Goal: Task Accomplishment & Management: Manage account settings

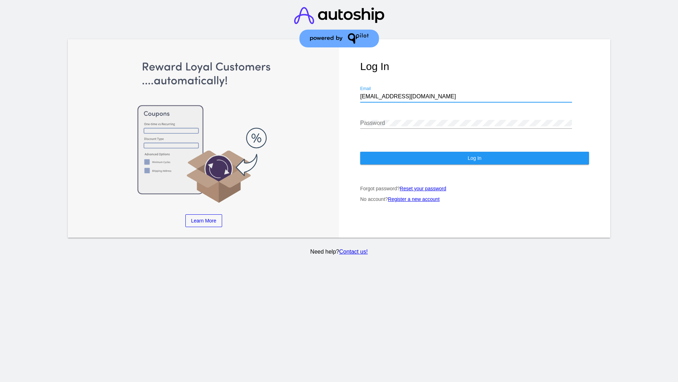
type input "[EMAIL_ADDRESS][DOMAIN_NAME]"
click at [475, 158] on span "Log In" at bounding box center [475, 158] width 14 height 6
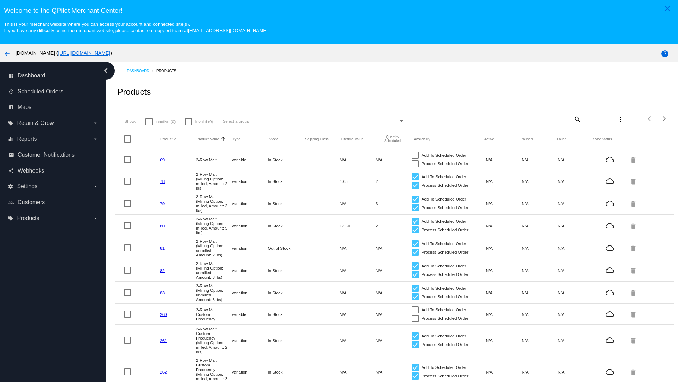
click at [577, 119] on mat-icon "search" at bounding box center [577, 118] width 8 height 11
type input "New Prd 1050"
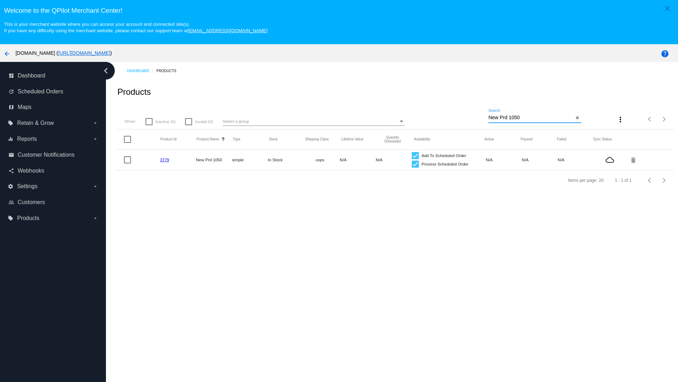
click at [165, 159] on link "3779" at bounding box center [164, 159] width 9 height 5
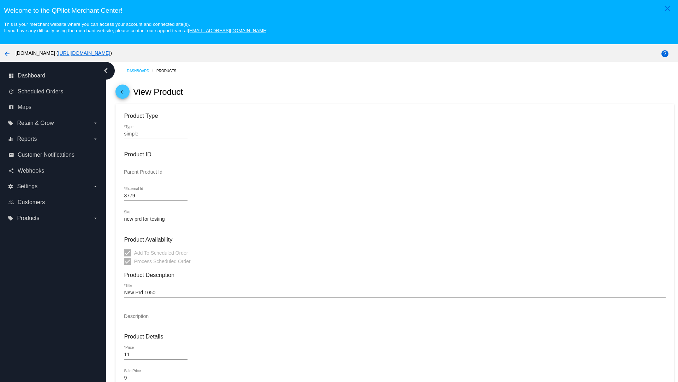
click at [123, 93] on mat-icon "arrow_back" at bounding box center [122, 93] width 8 height 8
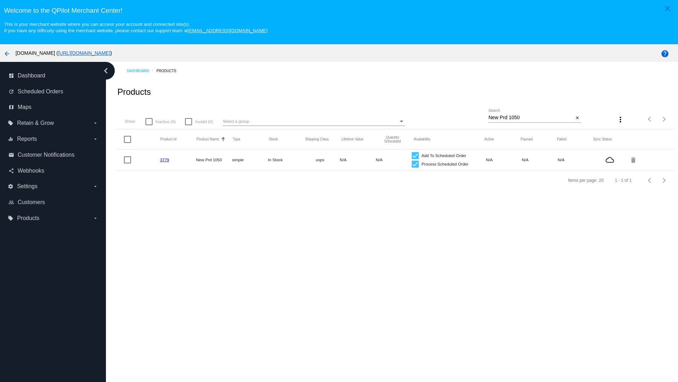
click at [634, 159] on mat-icon "delete" at bounding box center [634, 159] width 8 height 11
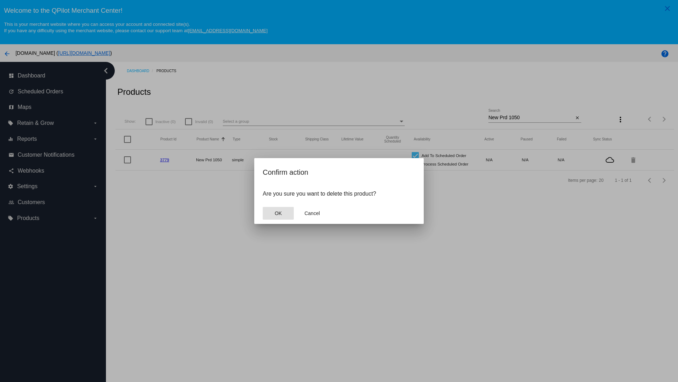
click at [278, 213] on span "OK" at bounding box center [278, 213] width 7 height 6
